Goal: Find specific page/section: Find specific page/section

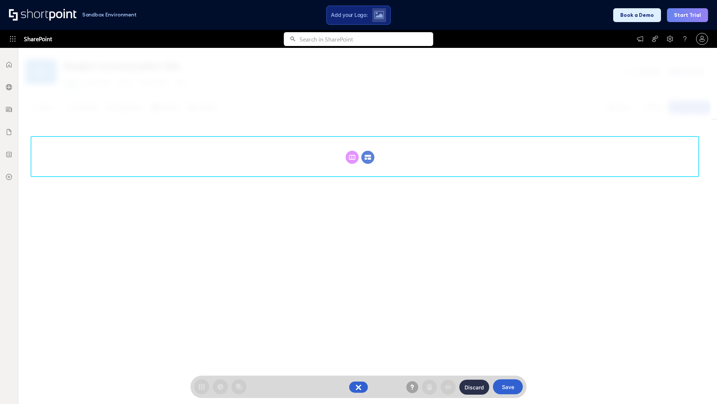
scroll to position [103, 0]
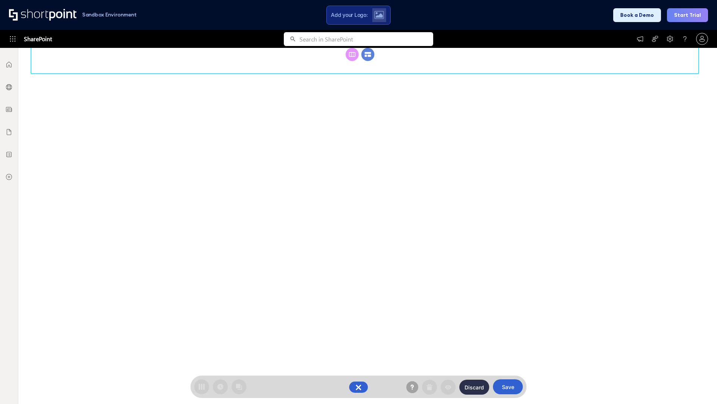
click at [368, 61] on circle at bounding box center [368, 54] width 13 height 13
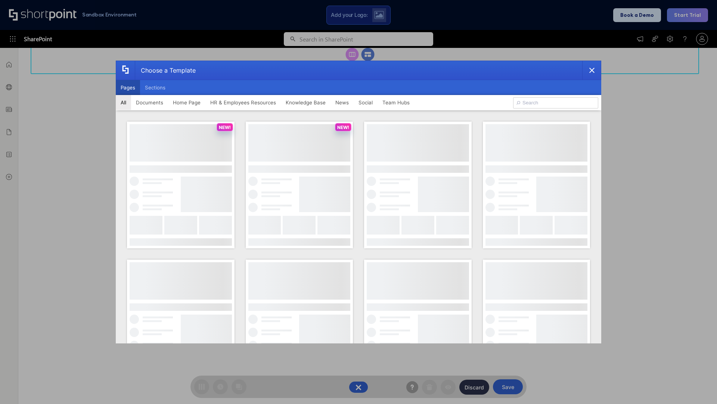
scroll to position [0, 0]
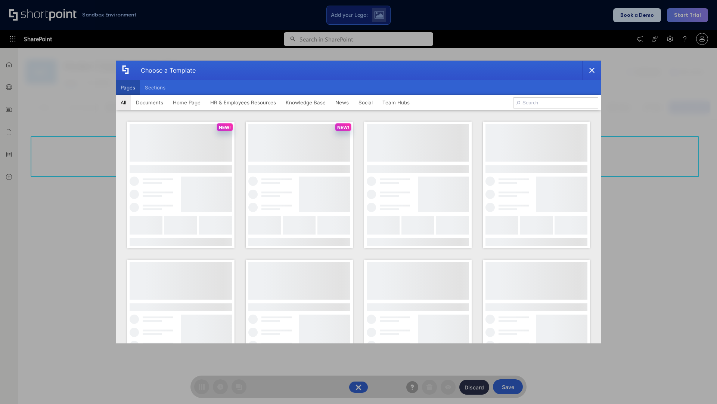
click at [128, 87] on button "Pages" at bounding box center [128, 87] width 24 height 15
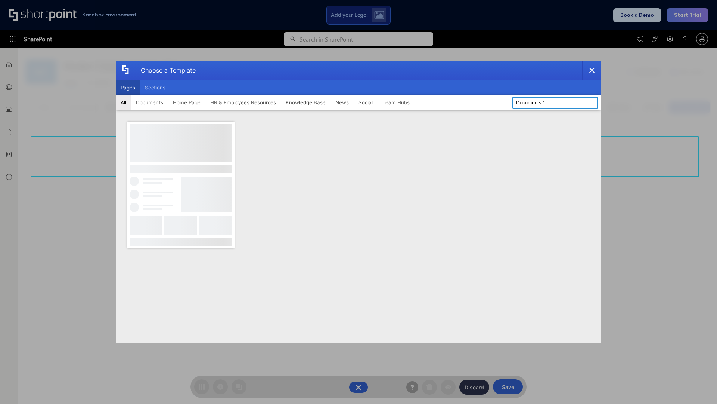
type input "Documents 1"
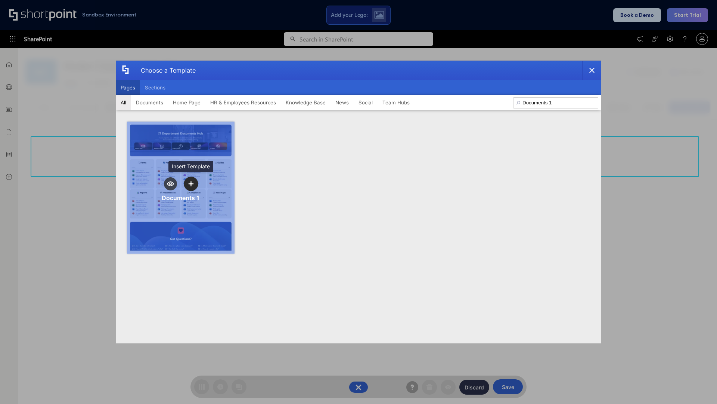
click at [191, 183] on icon "template selector" at bounding box center [190, 183] width 5 height 5
